Goal: Transaction & Acquisition: Purchase product/service

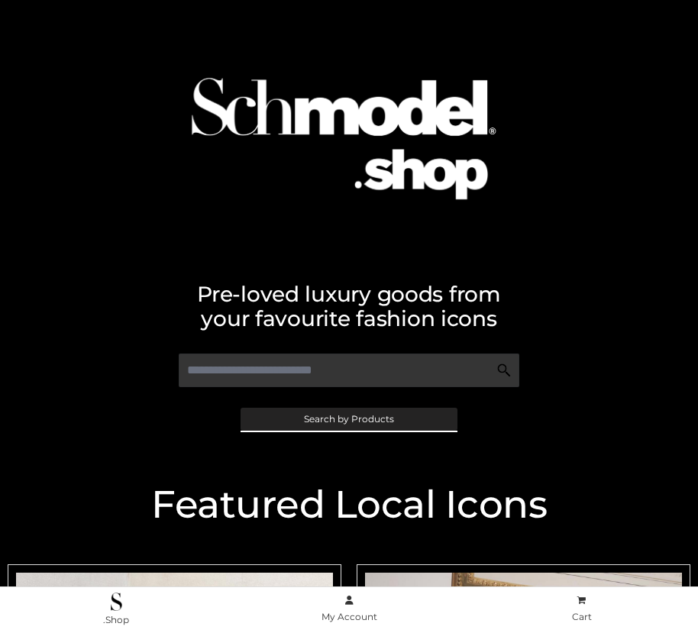
click at [348, 419] on span "Search by Products" at bounding box center [349, 419] width 90 height 9
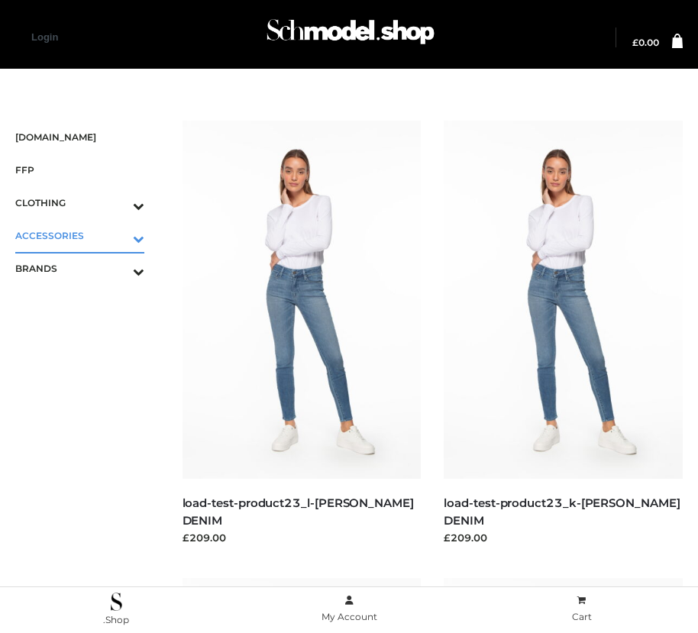
click at [117, 235] on icon "Toggle Submenu" at bounding box center [58, 239] width 171 height 18
click at [87, 301] on span "JEWELRY" at bounding box center [88, 302] width 114 height 18
click at [79, 170] on span "FFP" at bounding box center [79, 170] width 129 height 18
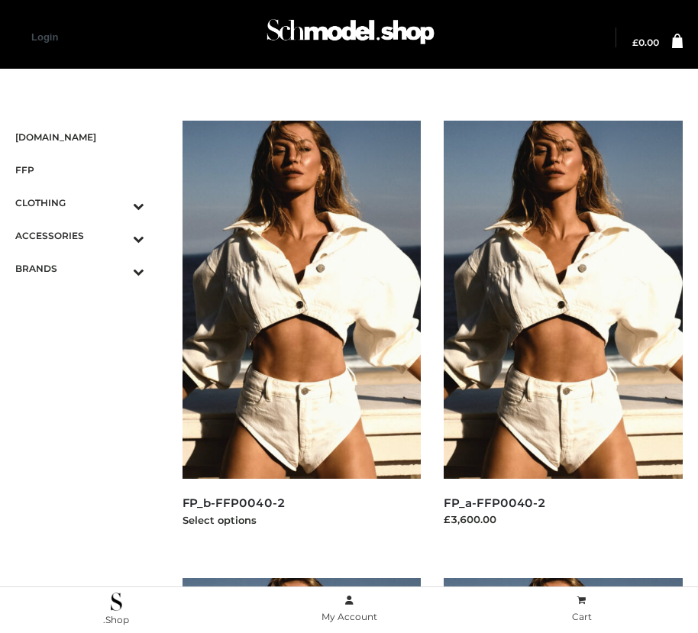
click at [301, 334] on img at bounding box center [302, 300] width 239 height 358
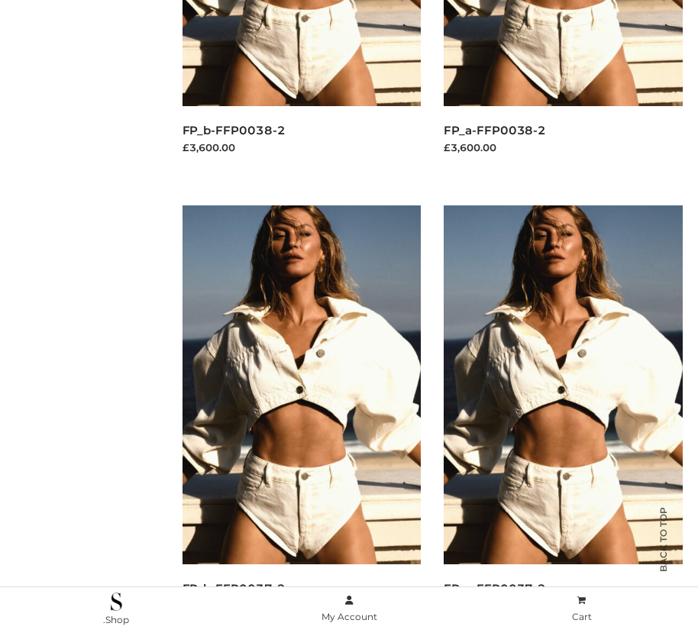
click at [301, 419] on img at bounding box center [302, 385] width 239 height 358
